Goal: Use online tool/utility: Utilize a website feature to perform a specific function

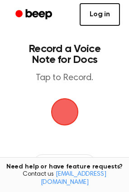
click at [95, 12] on link "Log in" at bounding box center [100, 14] width 40 height 23
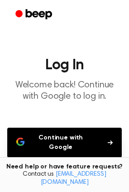
click at [77, 136] on button "Continue with Google" at bounding box center [64, 143] width 115 height 30
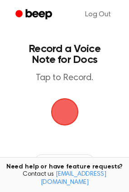
click at [63, 117] on span "button" at bounding box center [65, 112] width 44 height 44
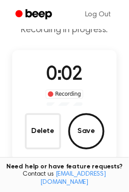
scroll to position [45, 0]
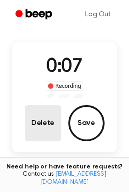
click at [47, 118] on button "Delete" at bounding box center [43, 123] width 36 height 36
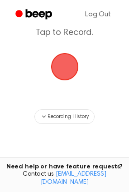
click at [64, 74] on span "button" at bounding box center [64, 66] width 47 height 47
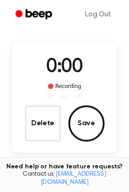
scroll to position [73, 0]
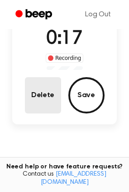
click at [50, 95] on button "Delete" at bounding box center [43, 95] width 36 height 36
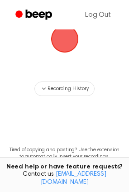
scroll to position [45, 0]
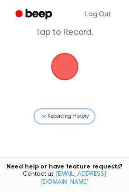
click at [81, 113] on span "Recording History" at bounding box center [68, 116] width 41 height 8
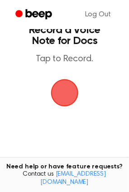
scroll to position [0, 0]
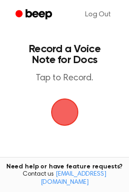
click at [68, 114] on span "button" at bounding box center [64, 112] width 50 height 50
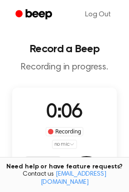
click at [69, 145] on html "Log Out Record a Beep Recording in progress. 0:06 Recording no mic Delete Save …" at bounding box center [64, 177] width 129 height 354
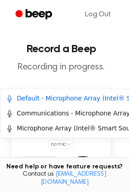
click at [68, 145] on html "Log Out Record a Beep Recording in progress. 0:14 Recording no mic Delete Save …" at bounding box center [64, 180] width 129 height 361
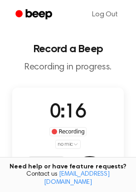
click at [70, 143] on html "Log Out Record a Beep Recording in progress. 0:16 Recording no mic Delete Save …" at bounding box center [68, 177] width 136 height 354
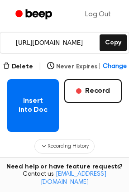
scroll to position [136, 0]
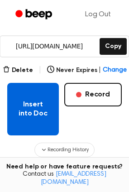
click at [29, 101] on button "Insert into Doc" at bounding box center [33, 109] width 52 height 53
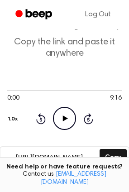
scroll to position [161, 0]
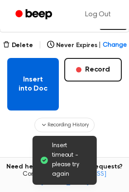
click at [34, 77] on button "Insert into Doc" at bounding box center [33, 84] width 52 height 53
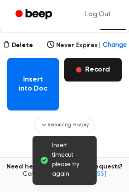
click at [98, 71] on button "Record" at bounding box center [93, 70] width 58 height 24
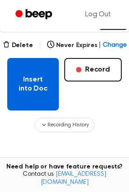
click at [51, 94] on button "Insert into Doc" at bounding box center [33, 84] width 52 height 53
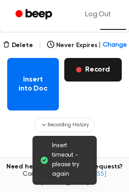
click at [91, 73] on button "Record" at bounding box center [93, 70] width 58 height 24
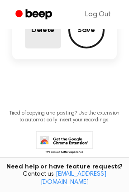
scroll to position [65, 0]
